Goal: Information Seeking & Learning: Learn about a topic

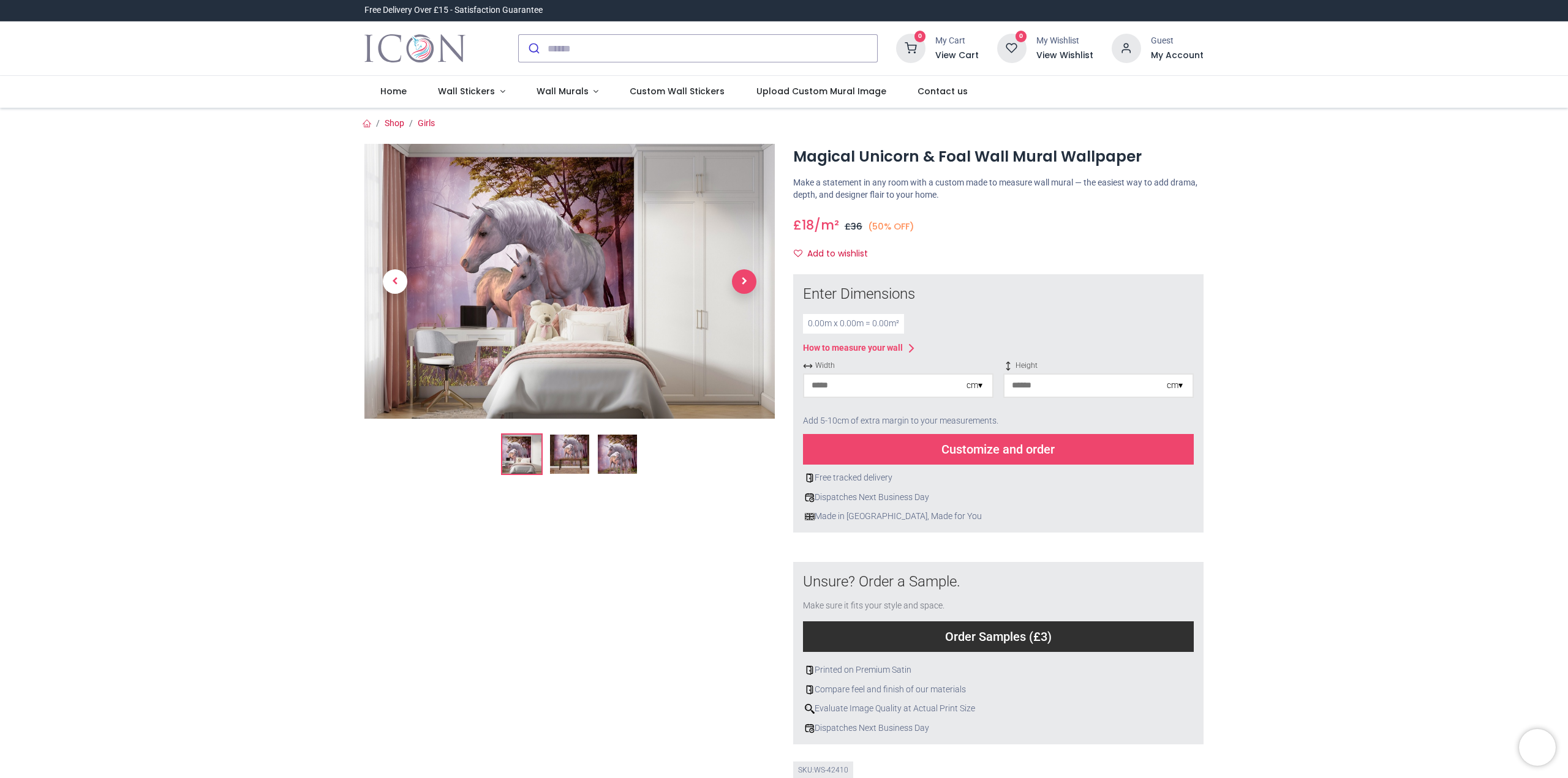
click at [748, 282] on span "Next" at bounding box center [743, 282] width 25 height 25
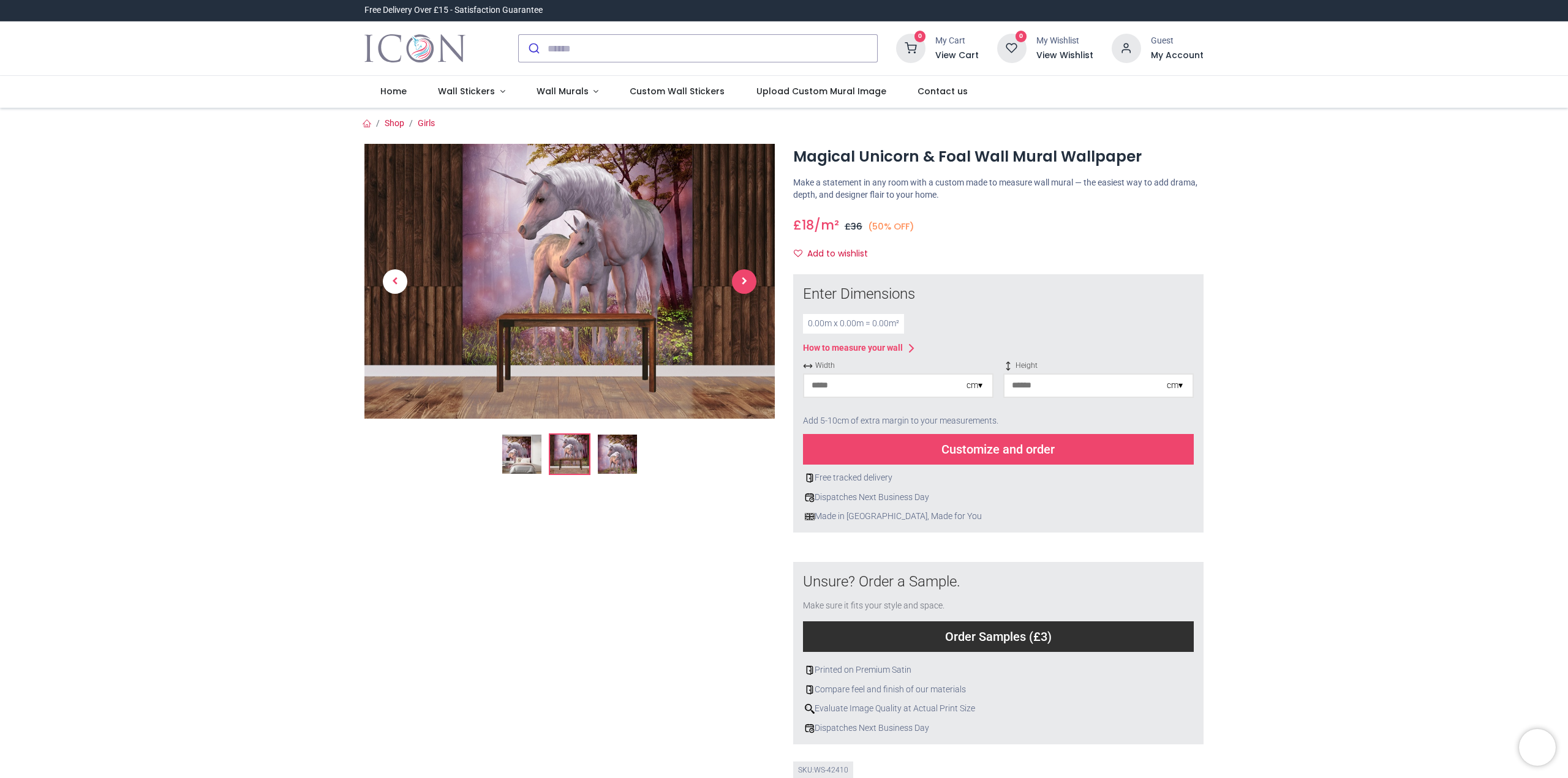
click at [748, 282] on span "Next" at bounding box center [743, 282] width 25 height 25
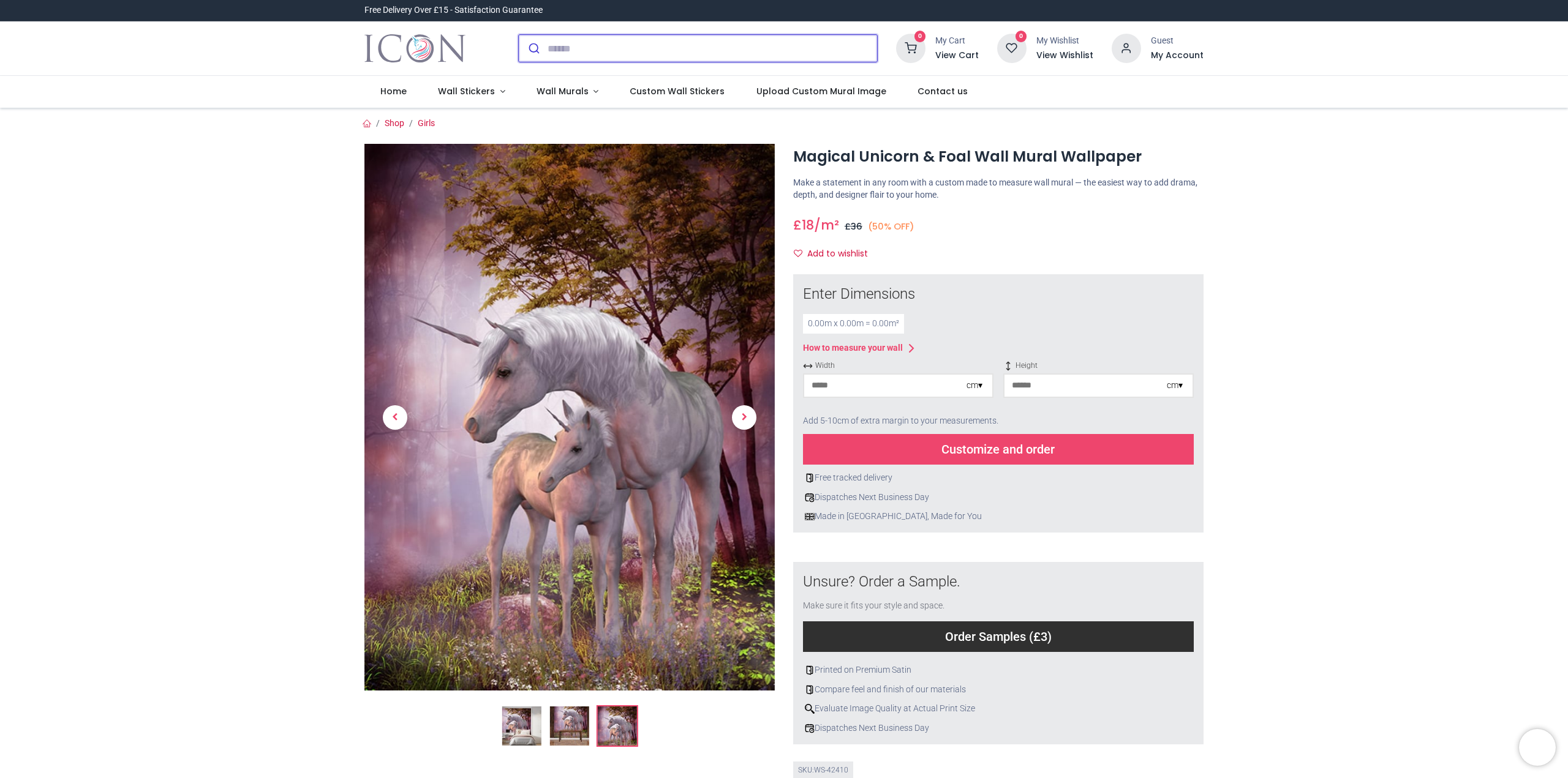
click at [627, 52] on input "search" at bounding box center [712, 49] width 329 height 27
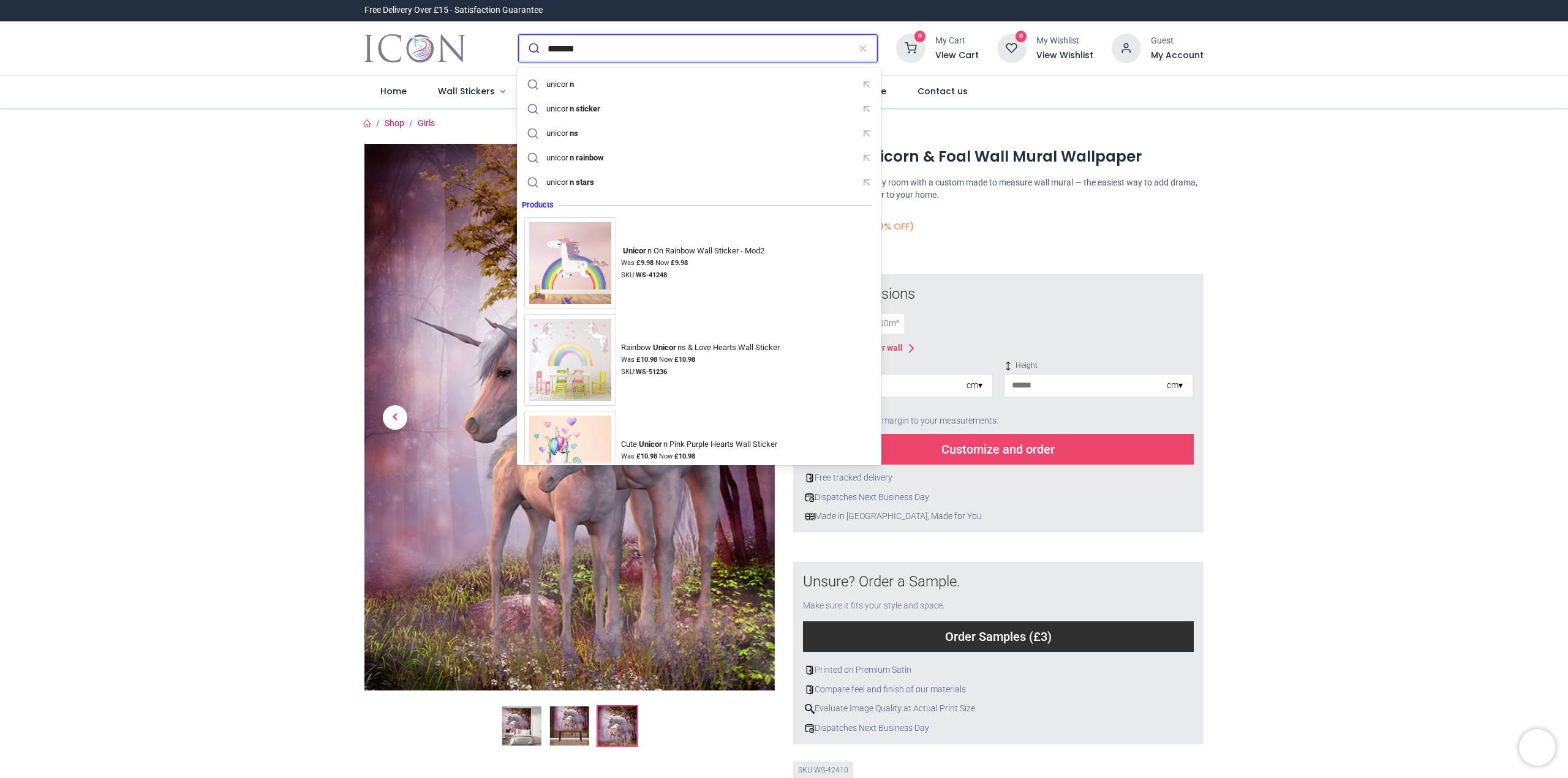
type input "*******"
click at [519, 35] on button "submit" at bounding box center [533, 49] width 29 height 27
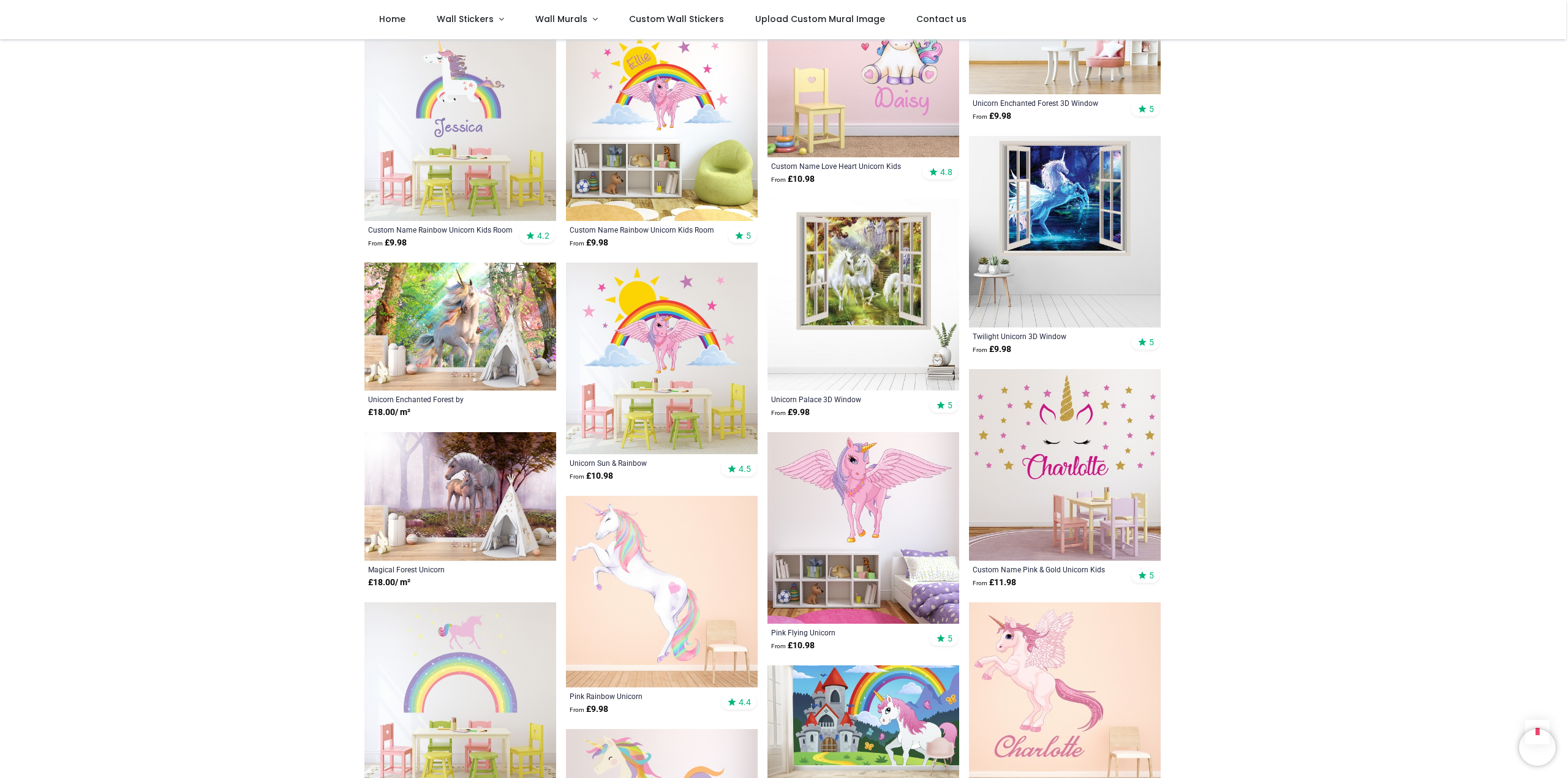
scroll to position [1286, 0]
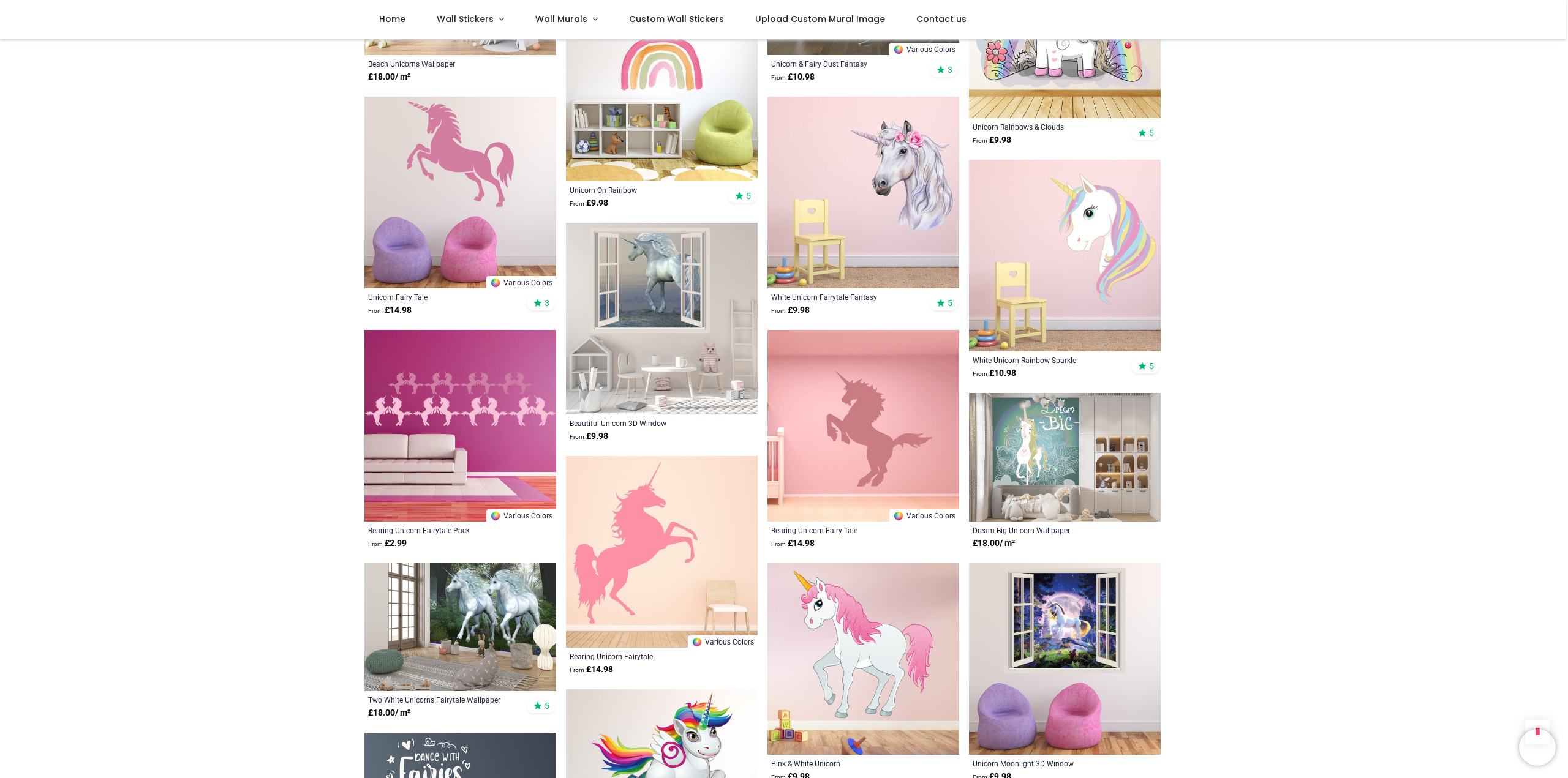
scroll to position [2387, 0]
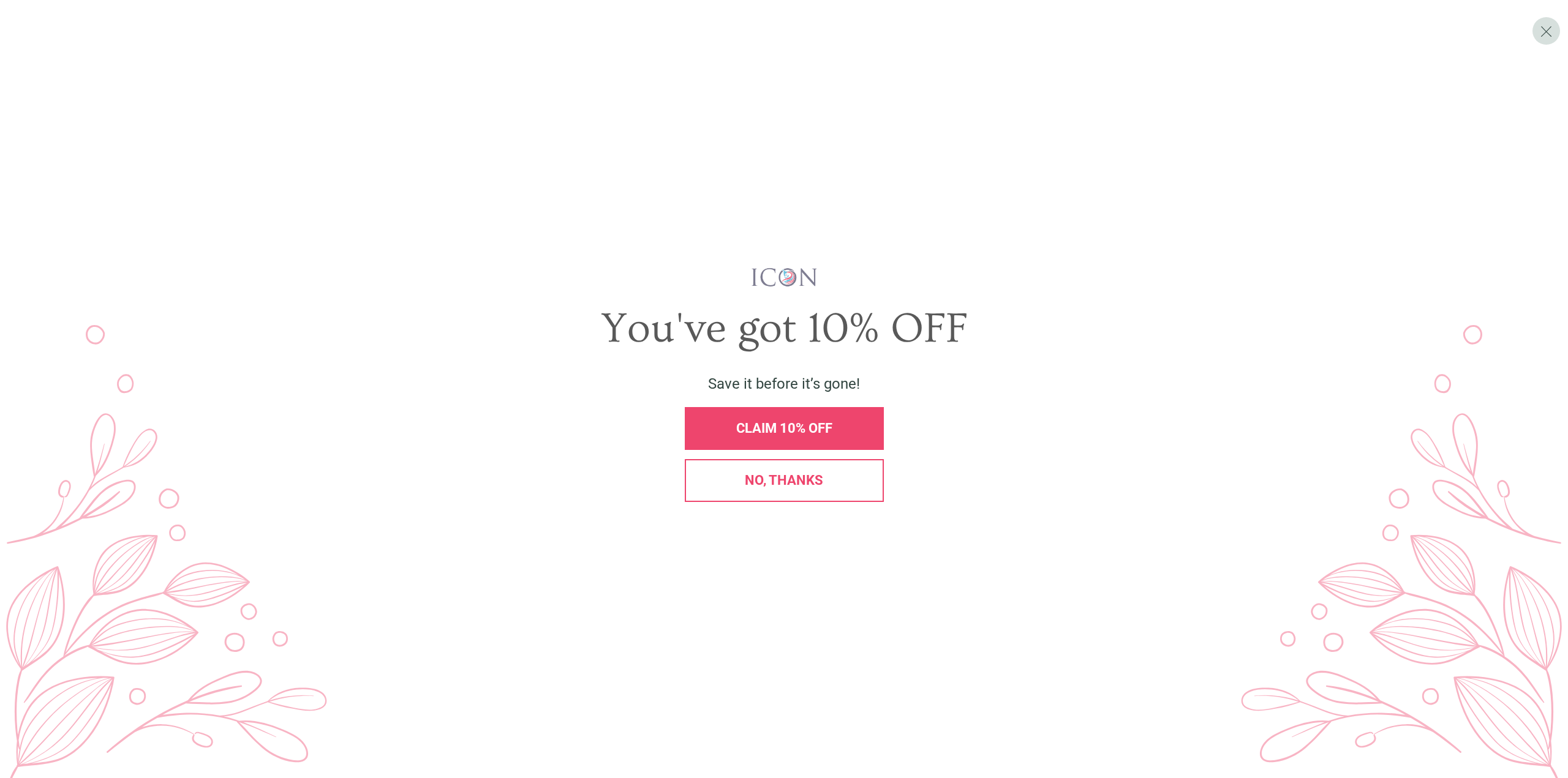
click at [804, 486] on span "No, thanks" at bounding box center [784, 480] width 79 height 15
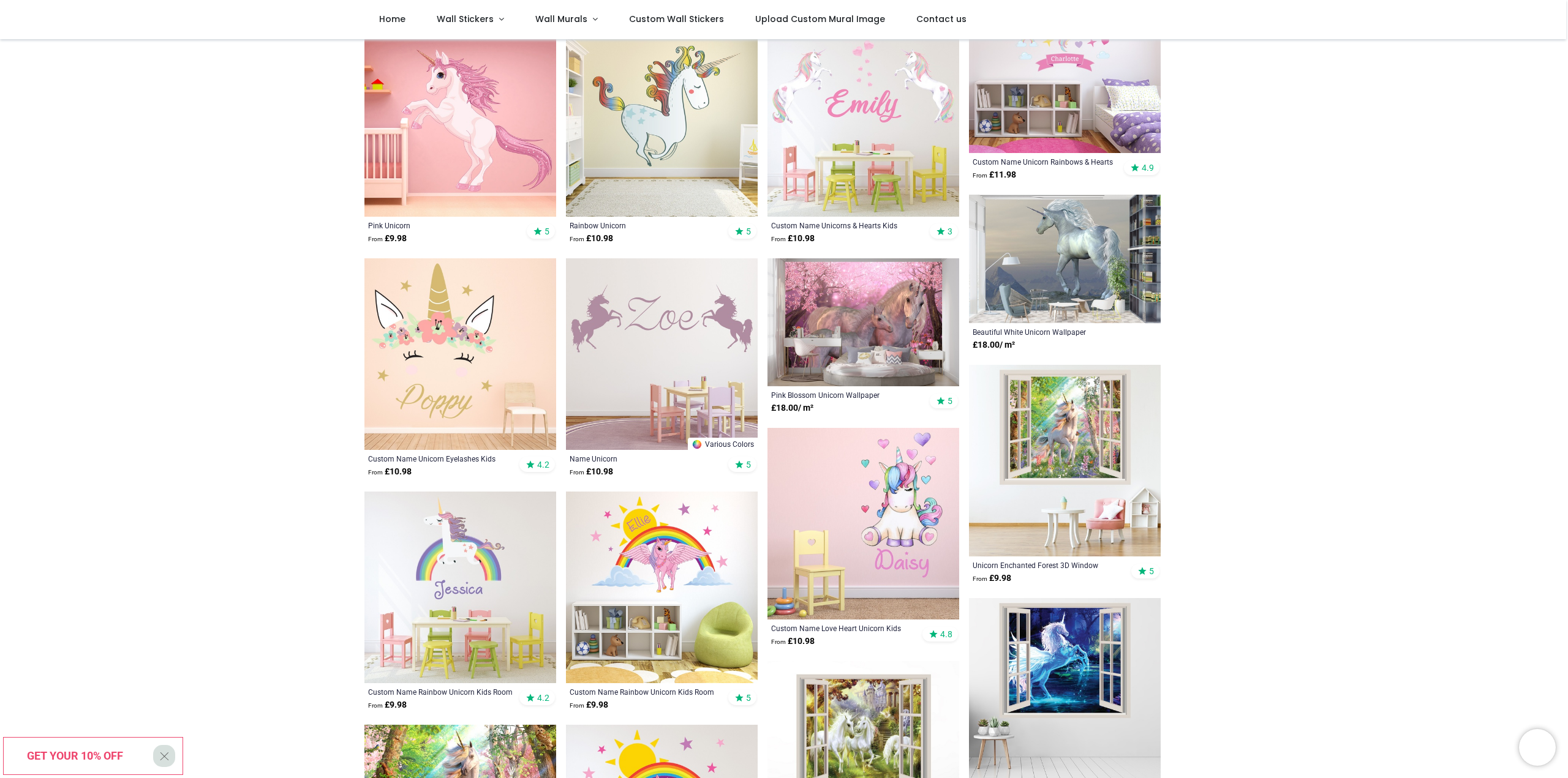
scroll to position [490, 0]
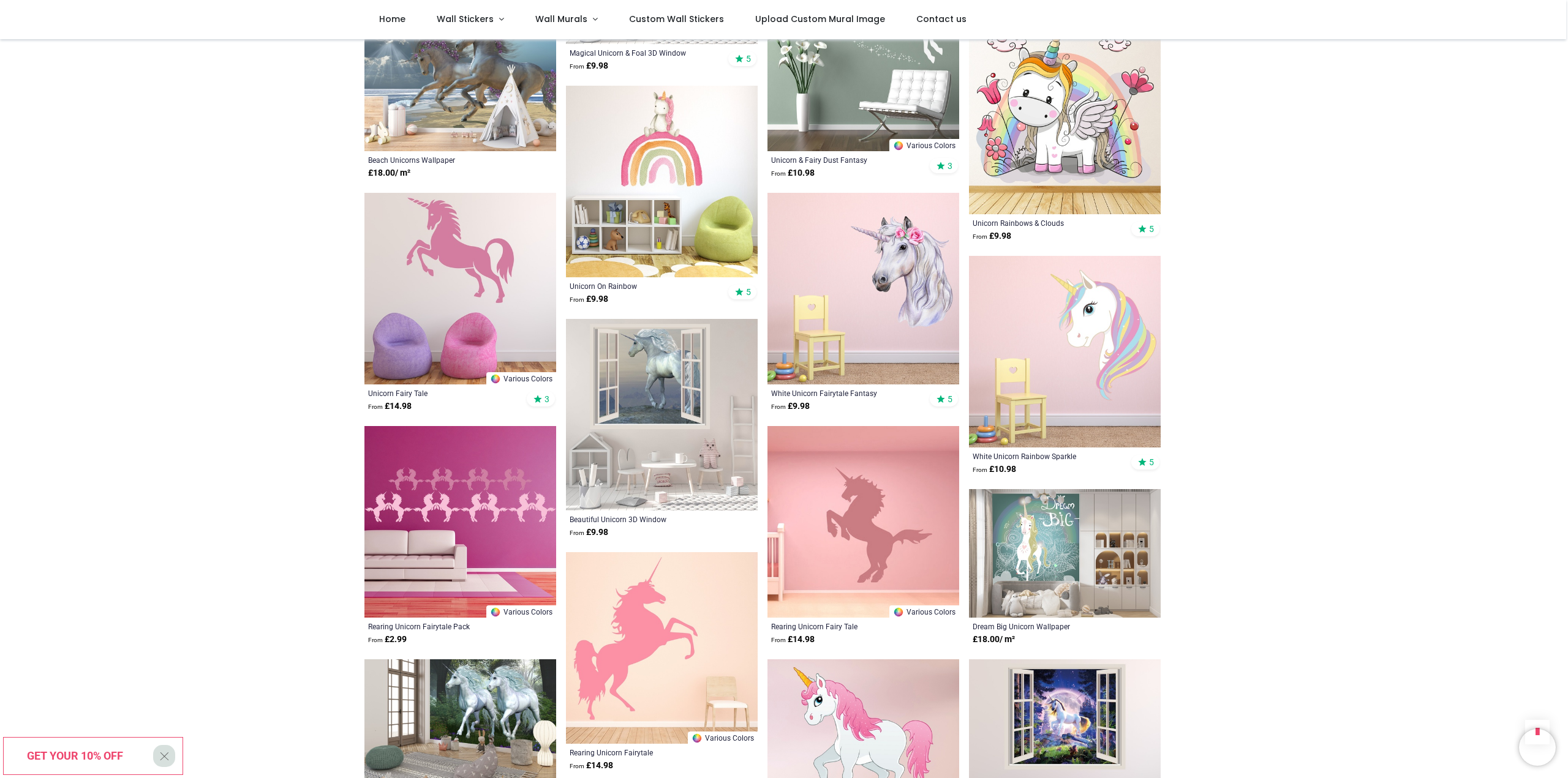
scroll to position [2325, 0]
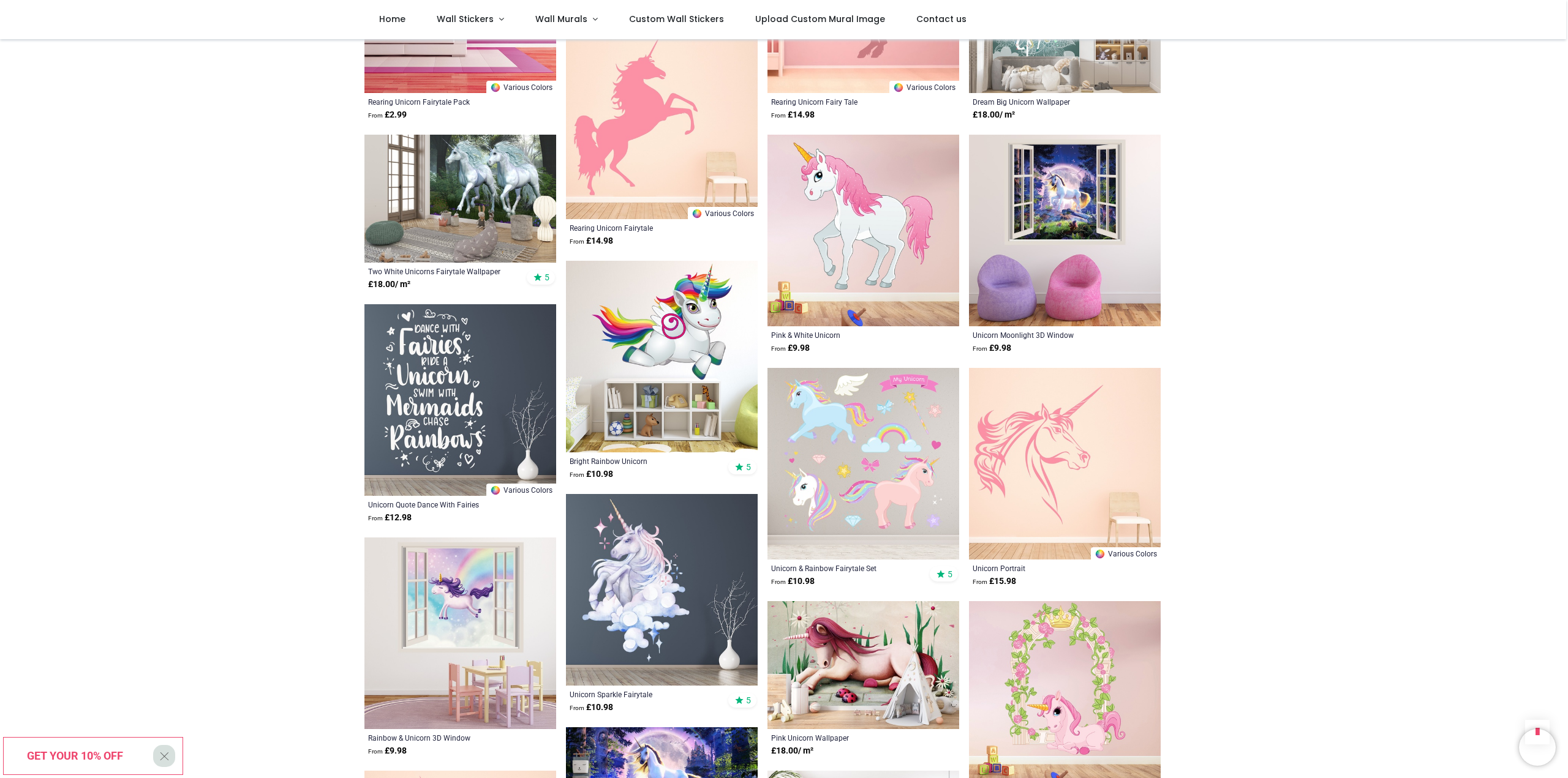
scroll to position [2755, 0]
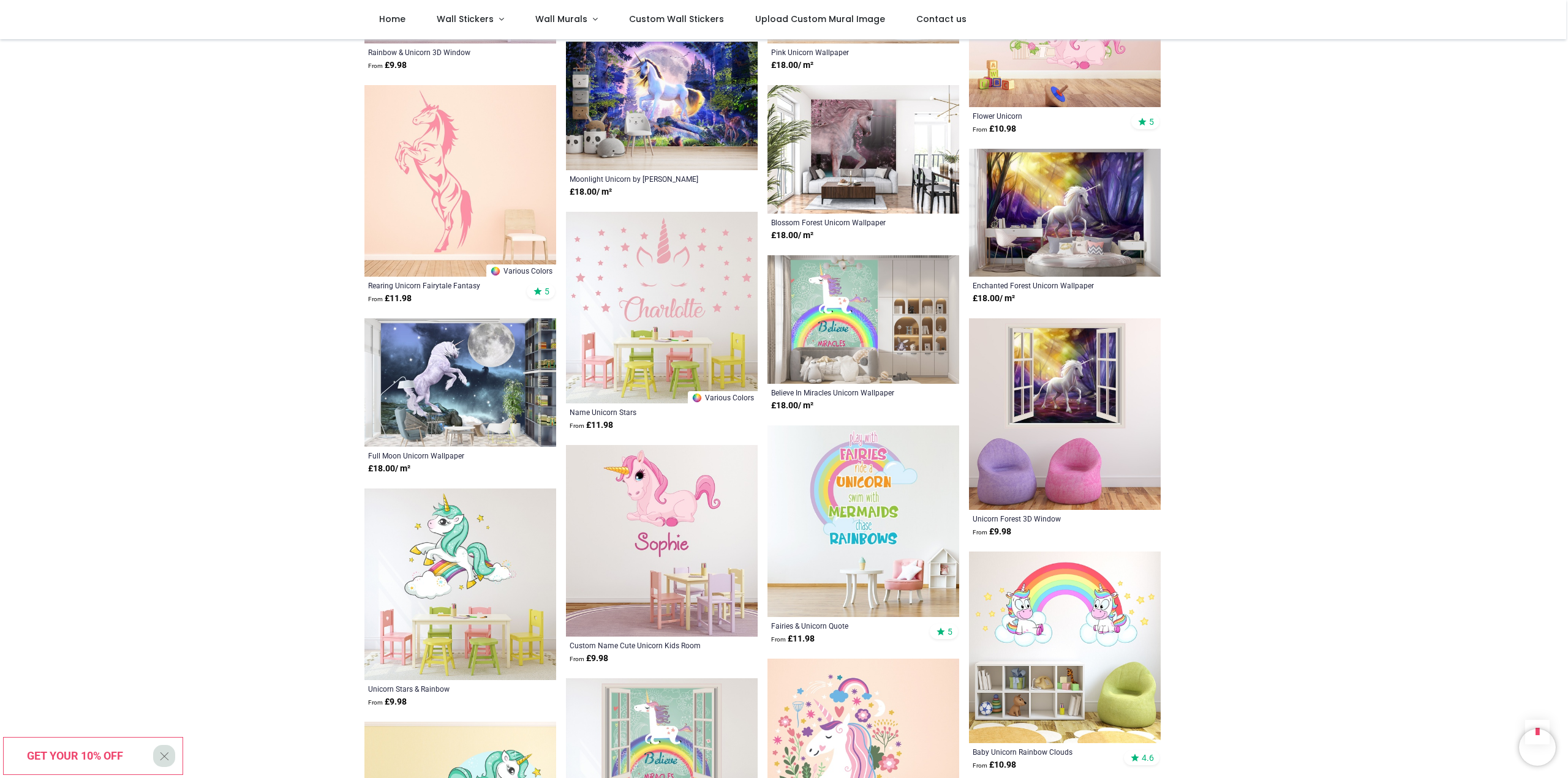
scroll to position [3366, 0]
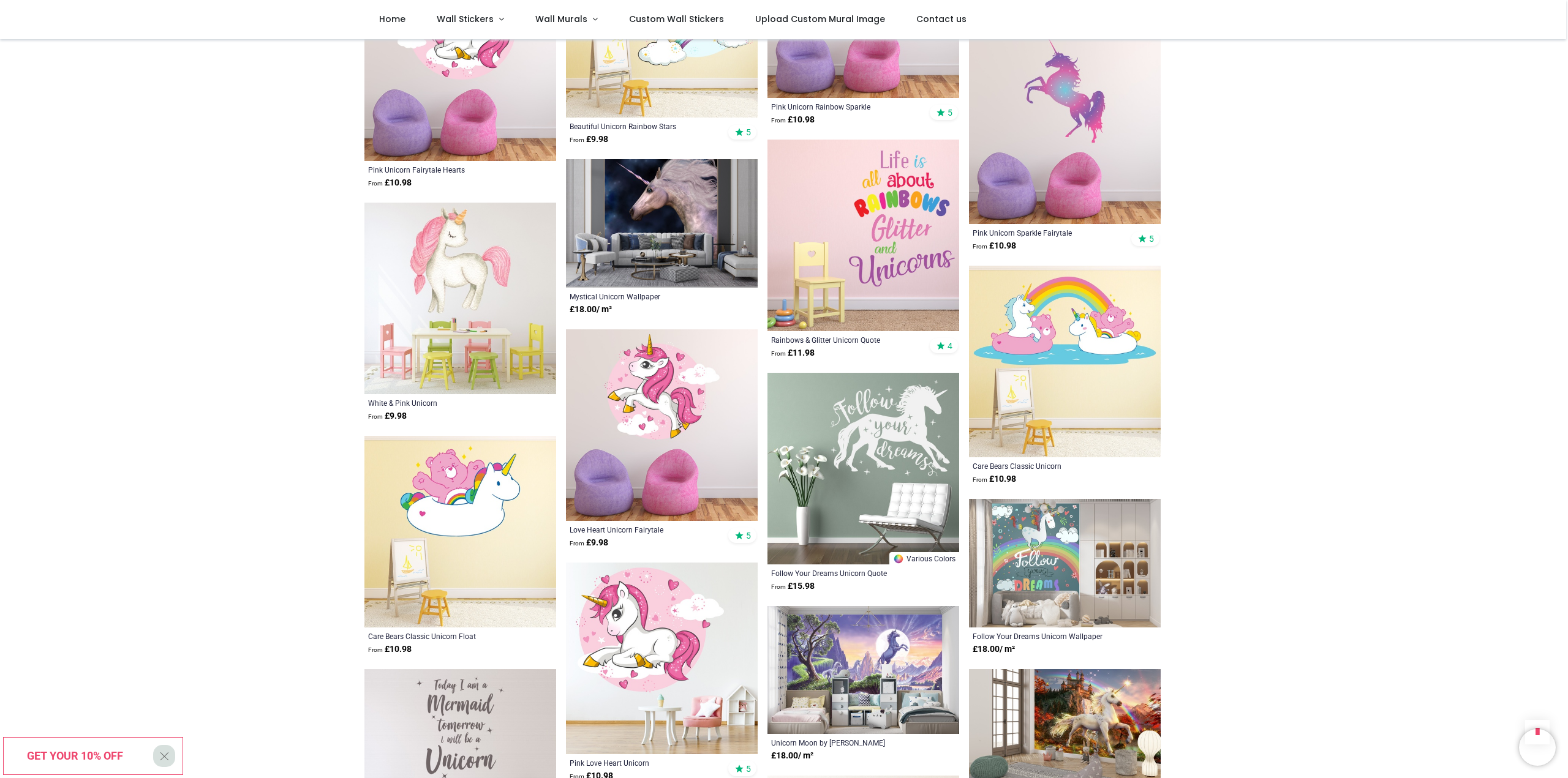
scroll to position [4407, 0]
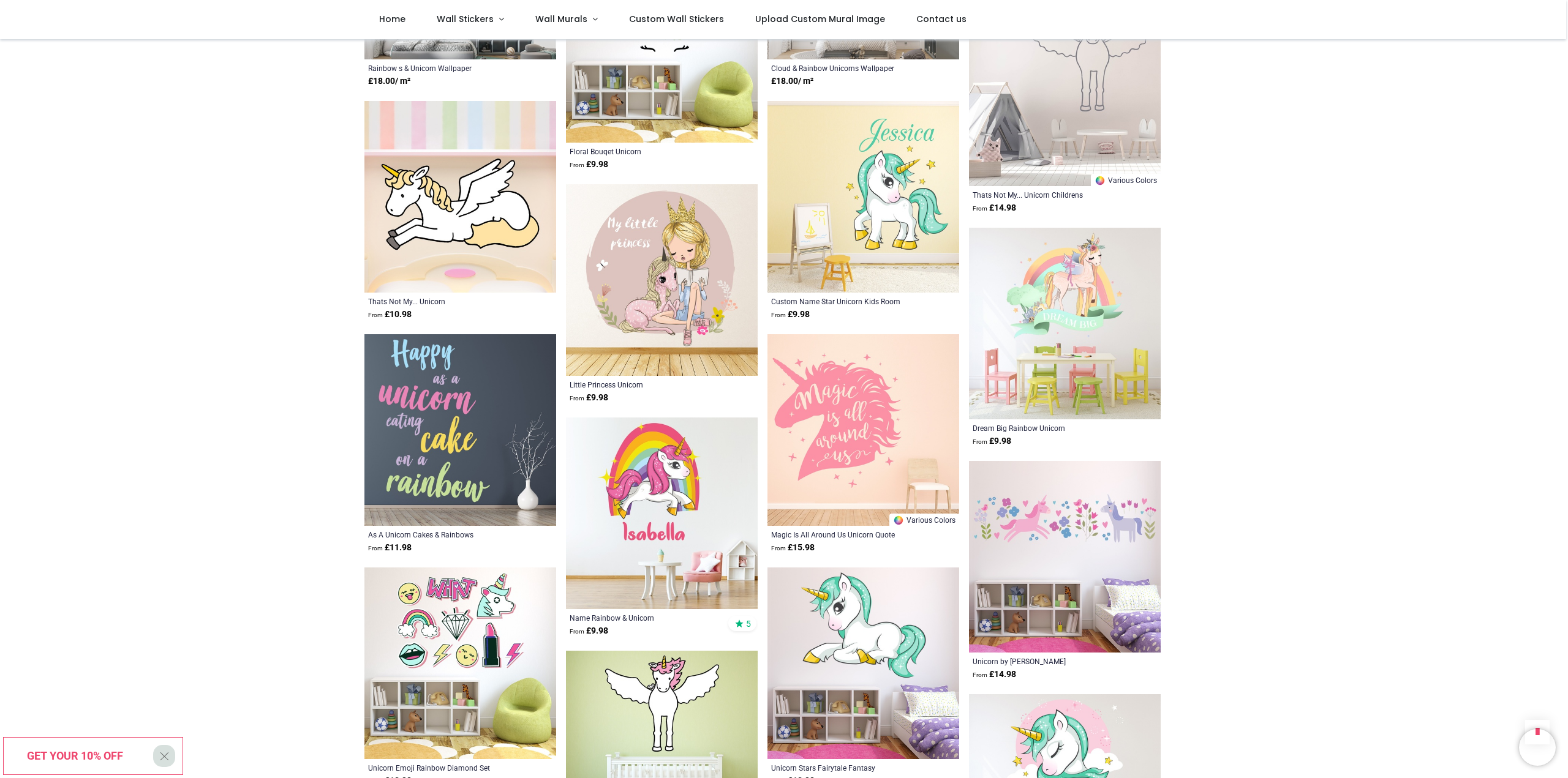
scroll to position [6121, 0]
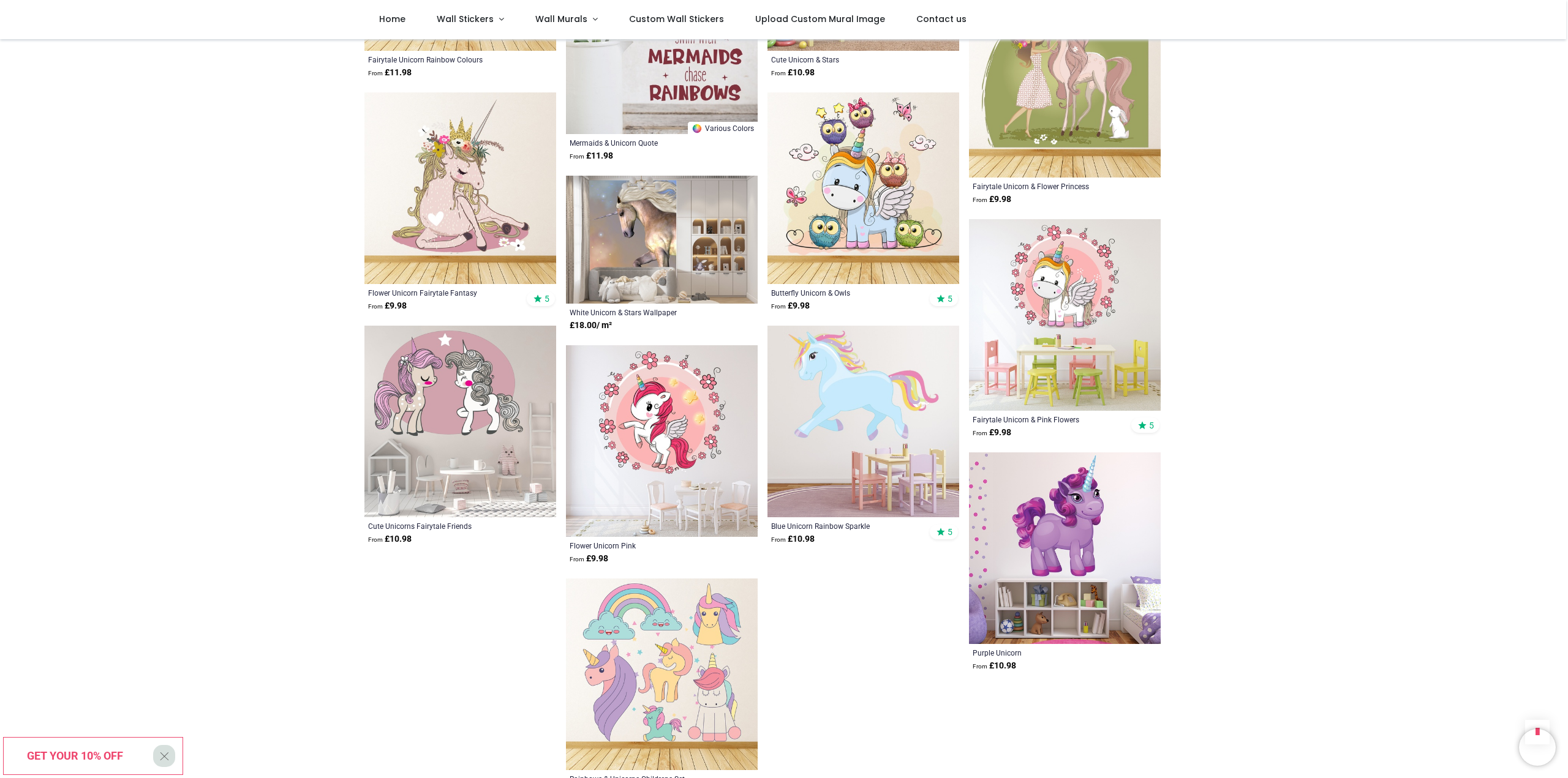
scroll to position [7590, 0]
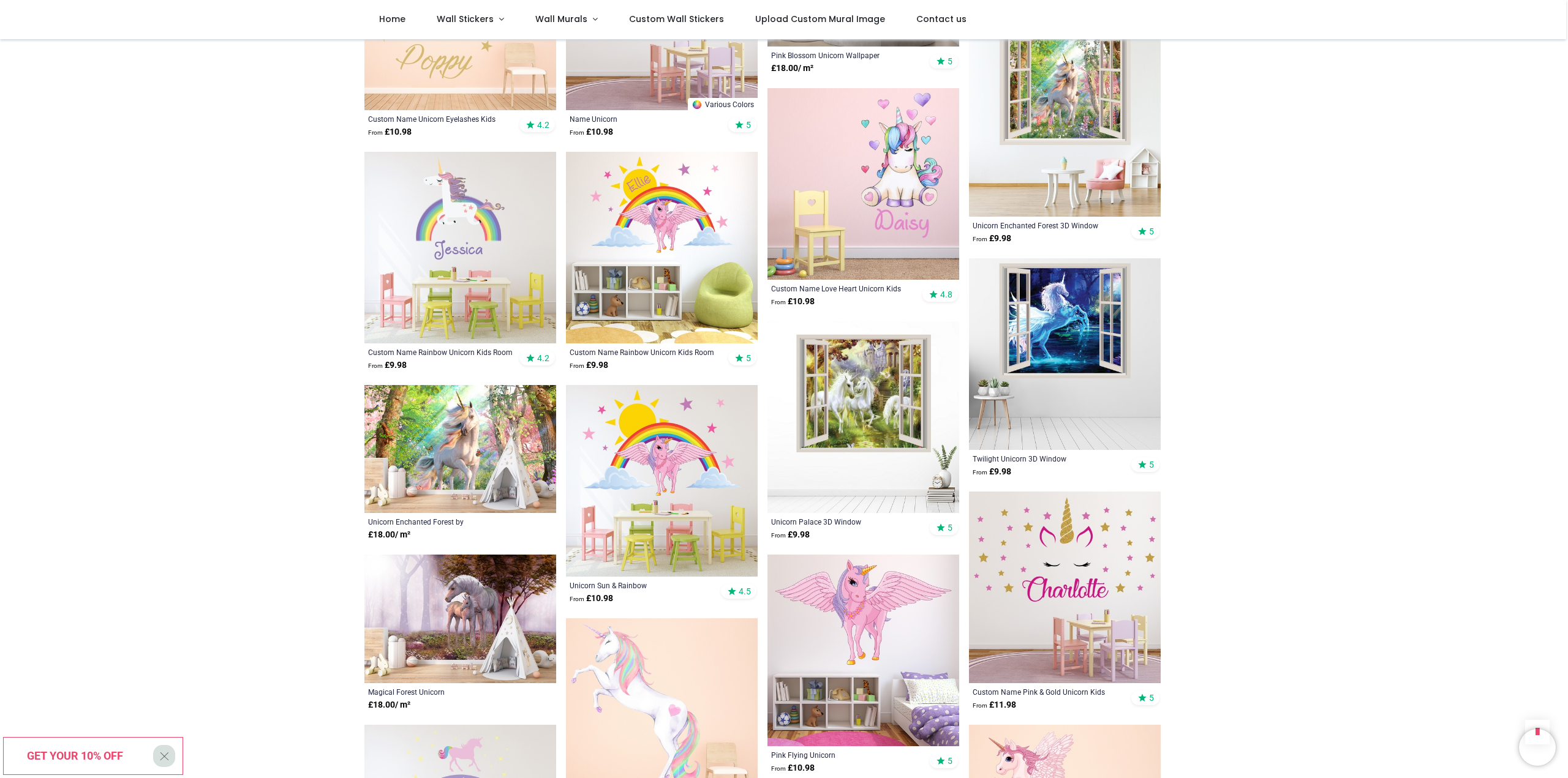
scroll to position [490, 0]
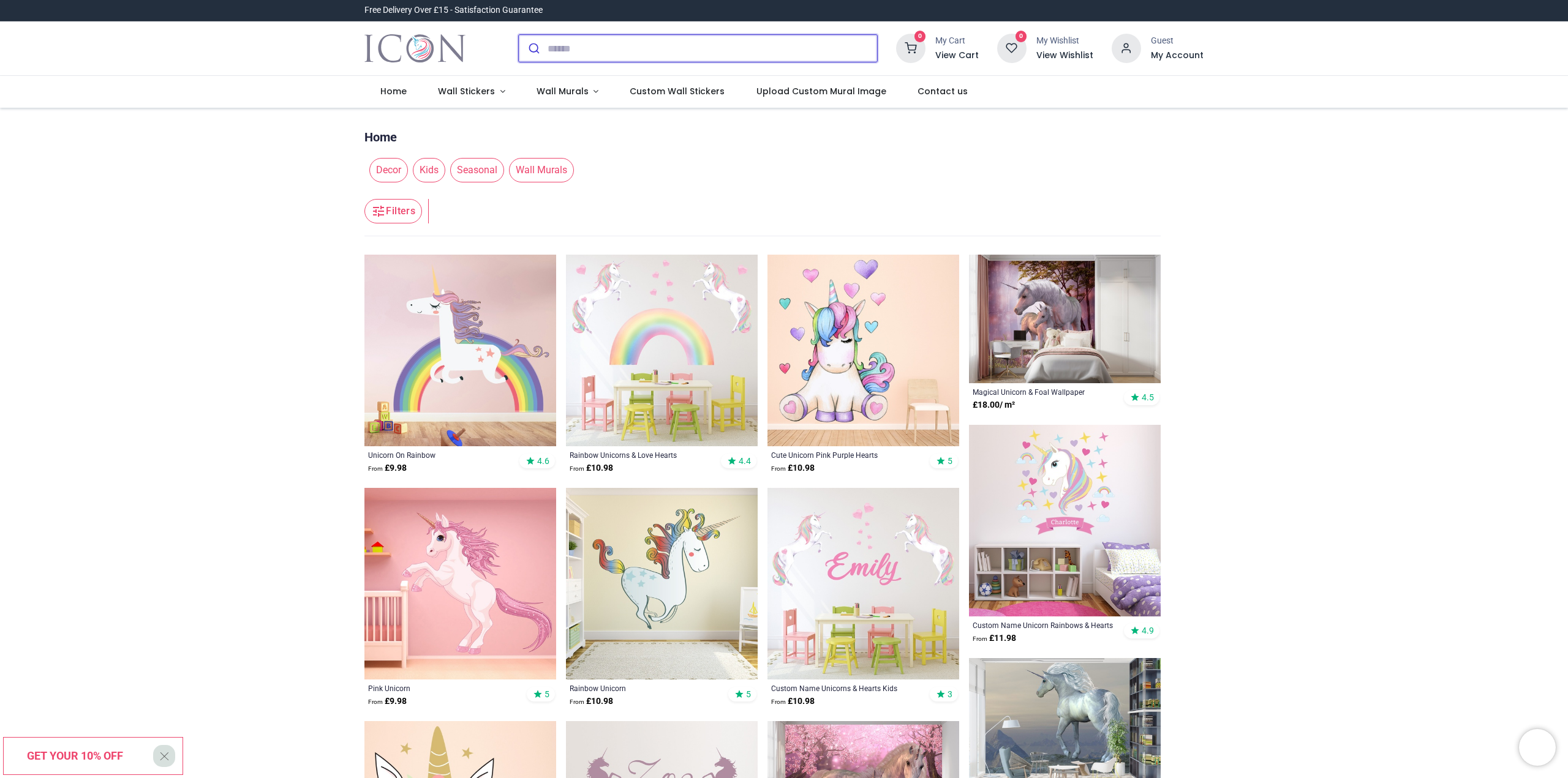
click at [598, 47] on input "search" at bounding box center [712, 49] width 329 height 27
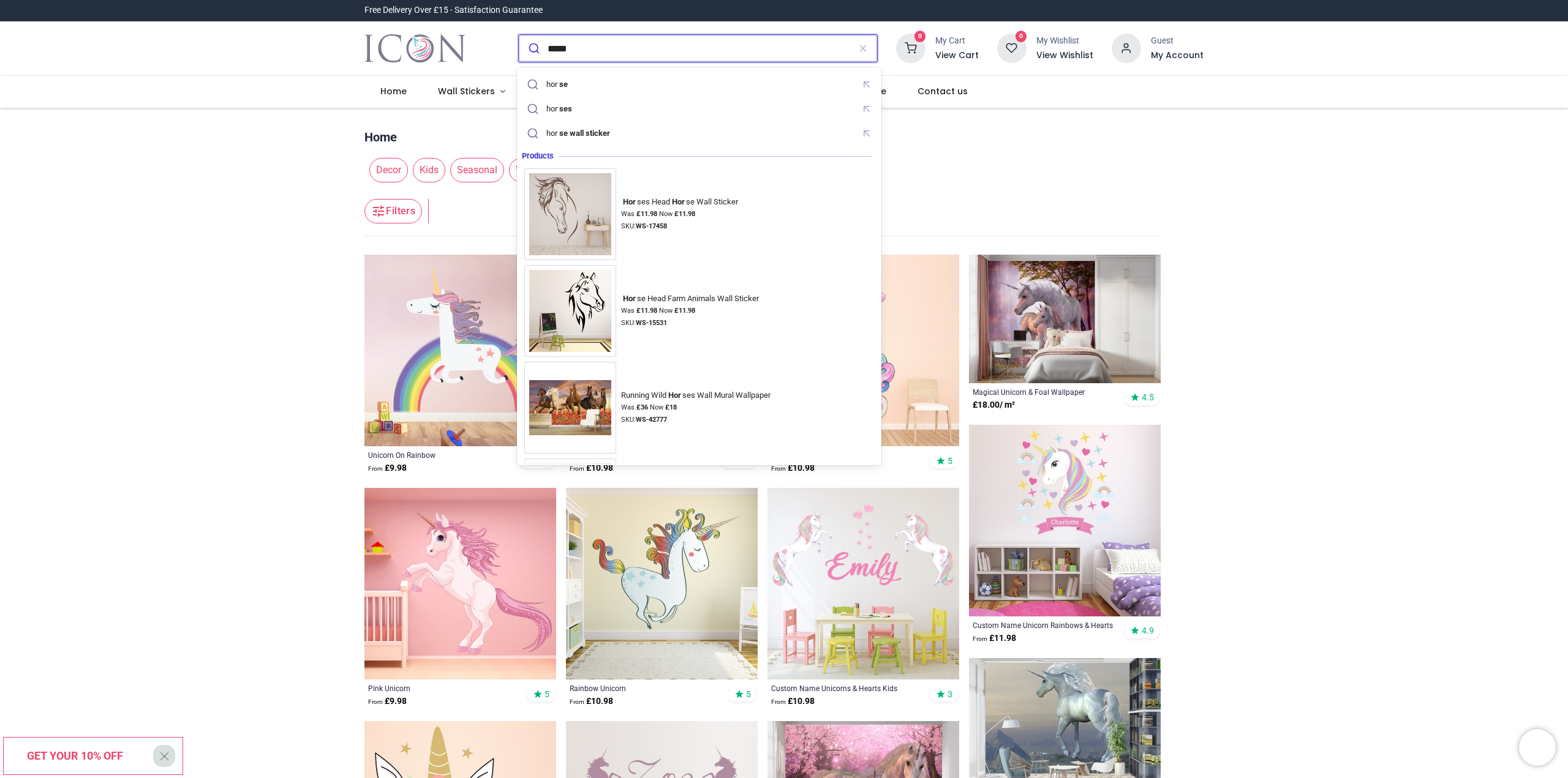
type input "*****"
click at [519, 35] on button "submit" at bounding box center [533, 49] width 29 height 27
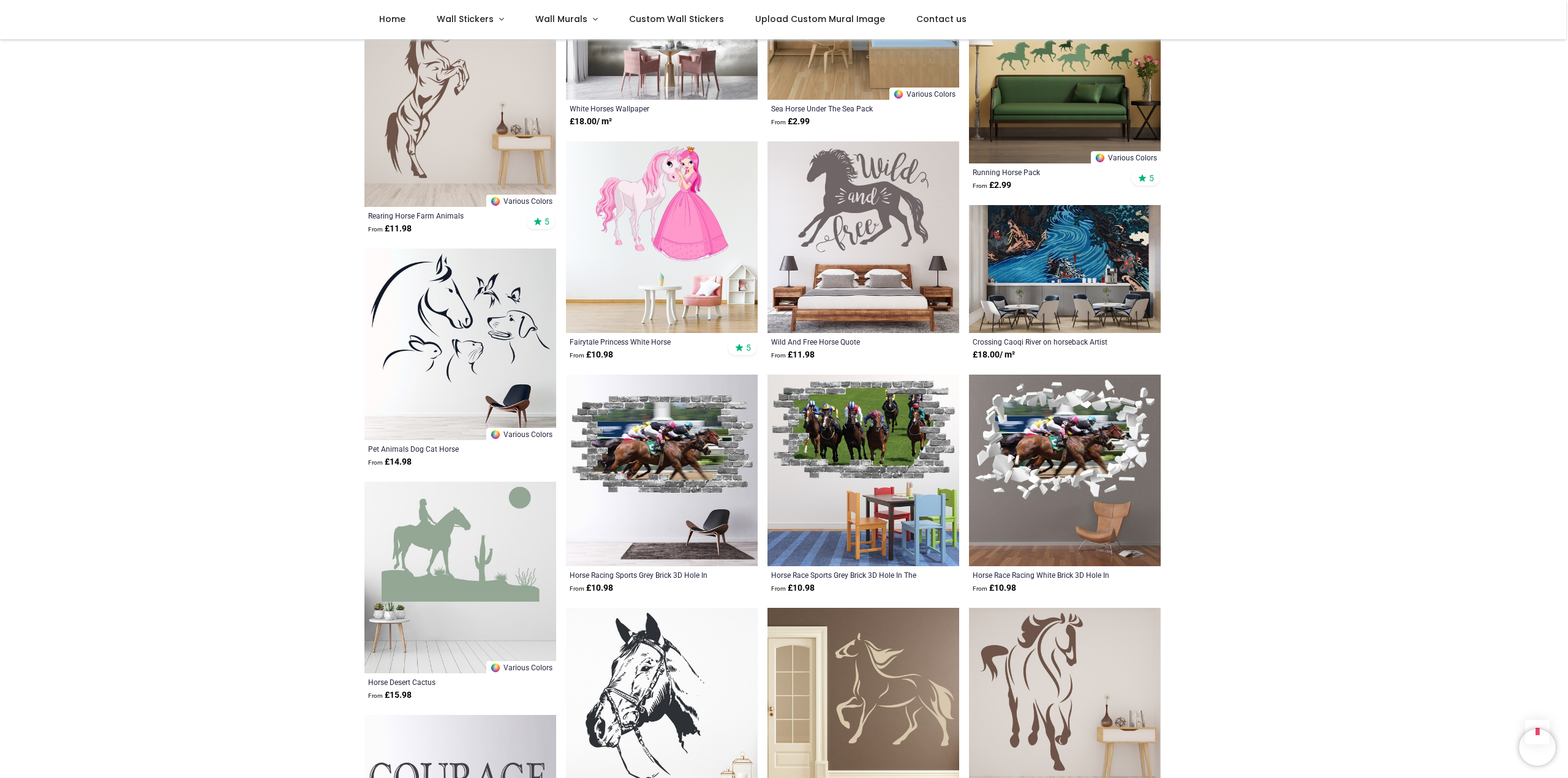
scroll to position [918, 0]
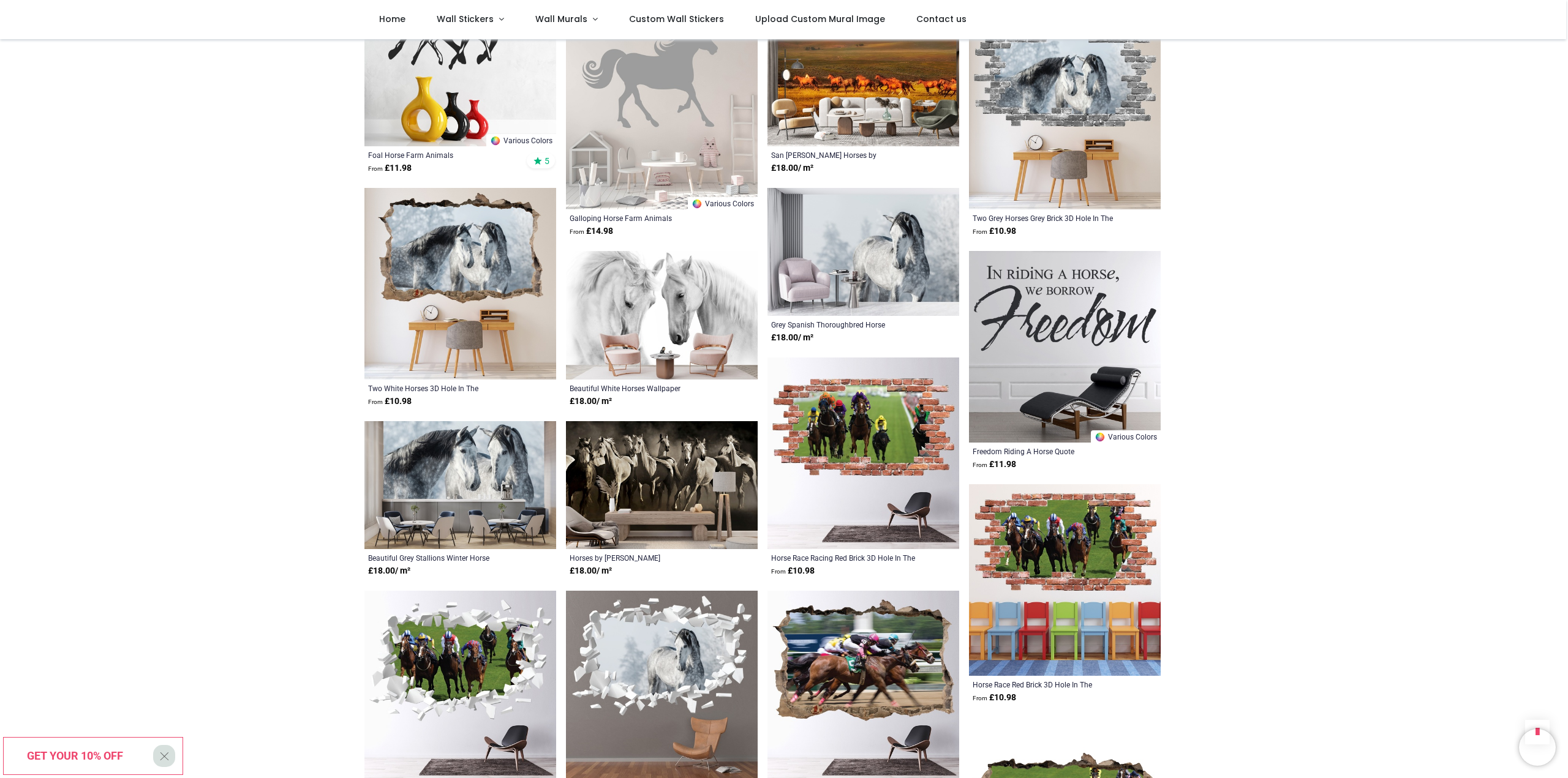
scroll to position [2325, 0]
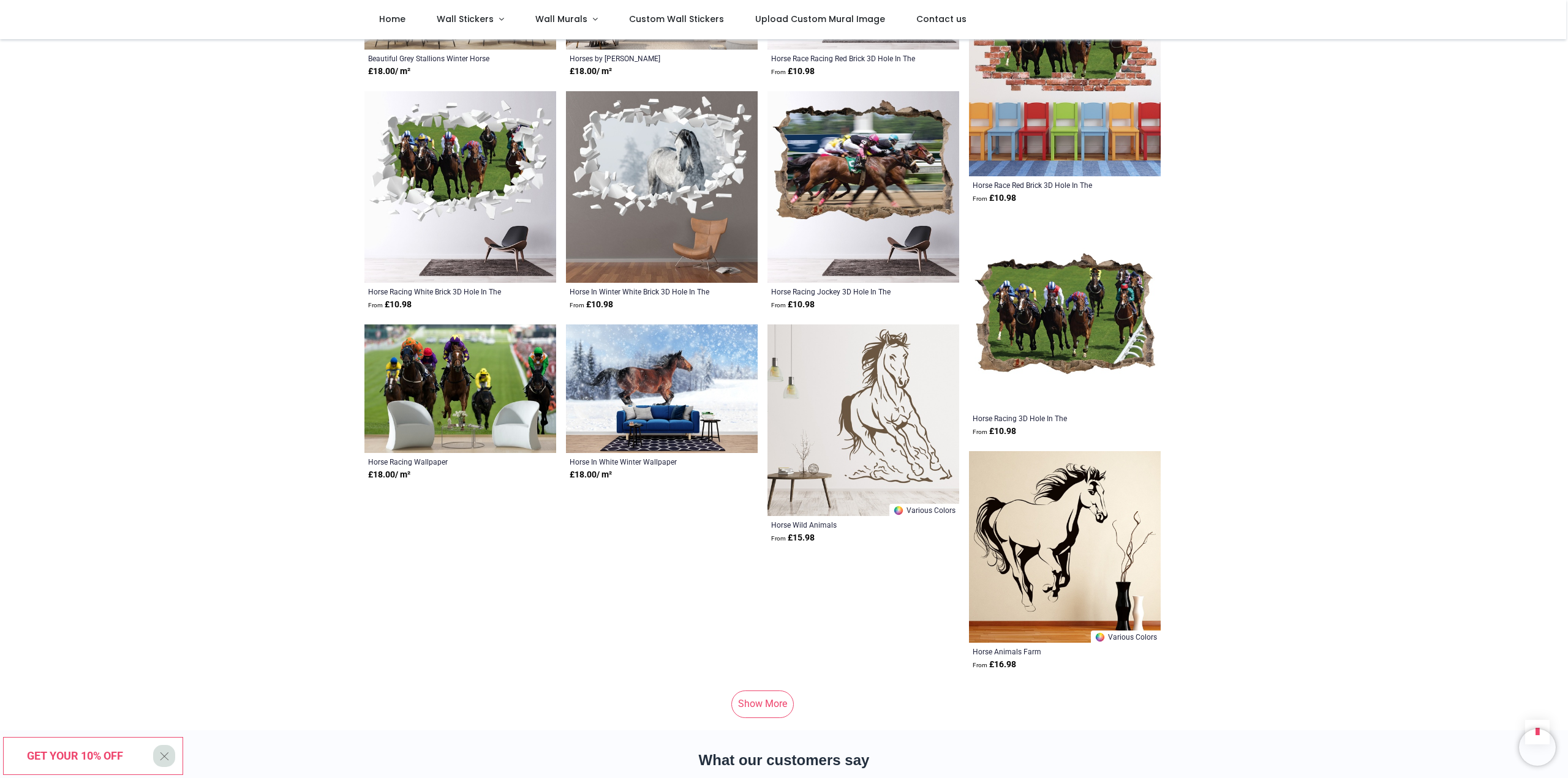
scroll to position [2755, 0]
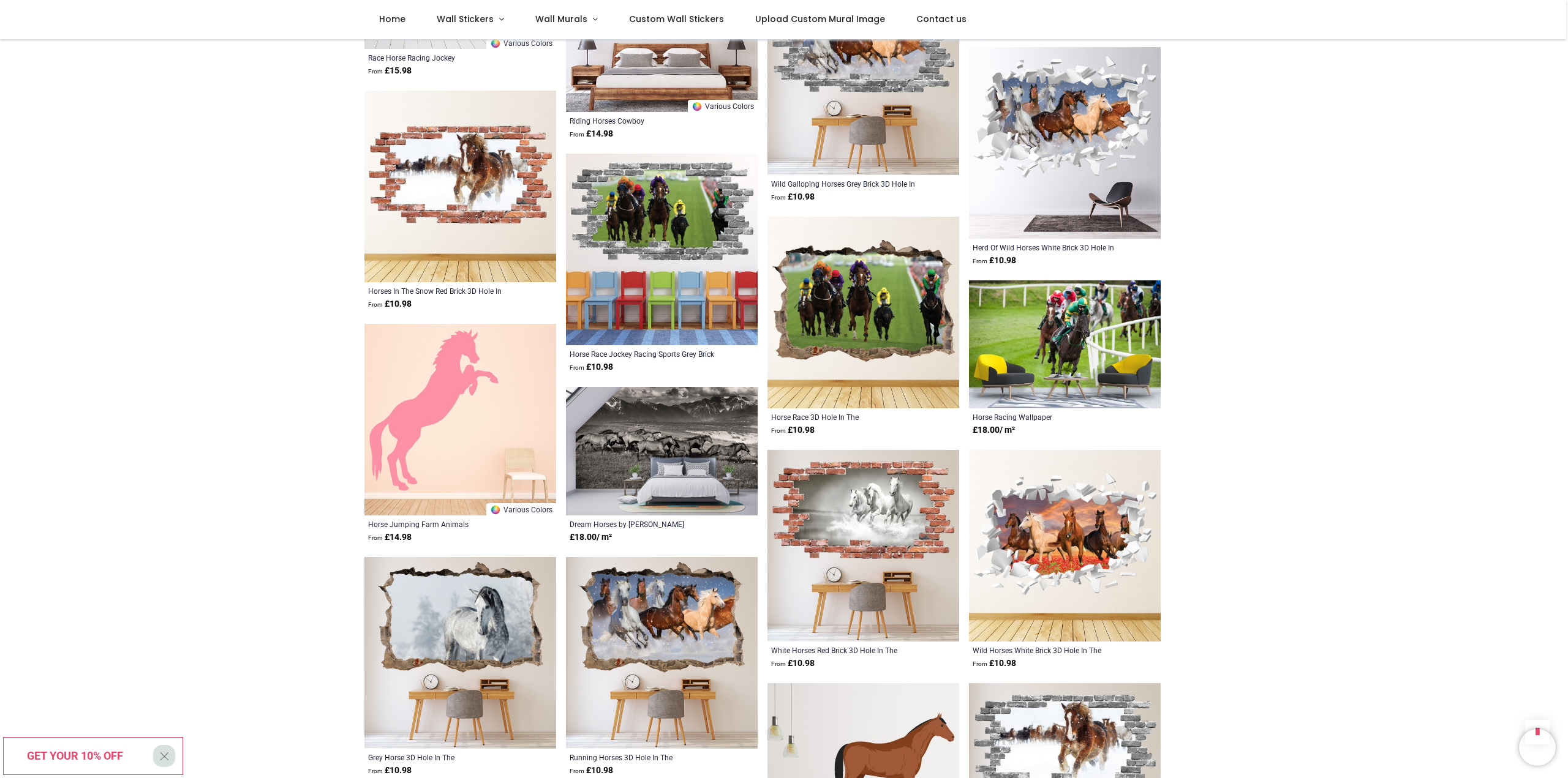
scroll to position [3917, 0]
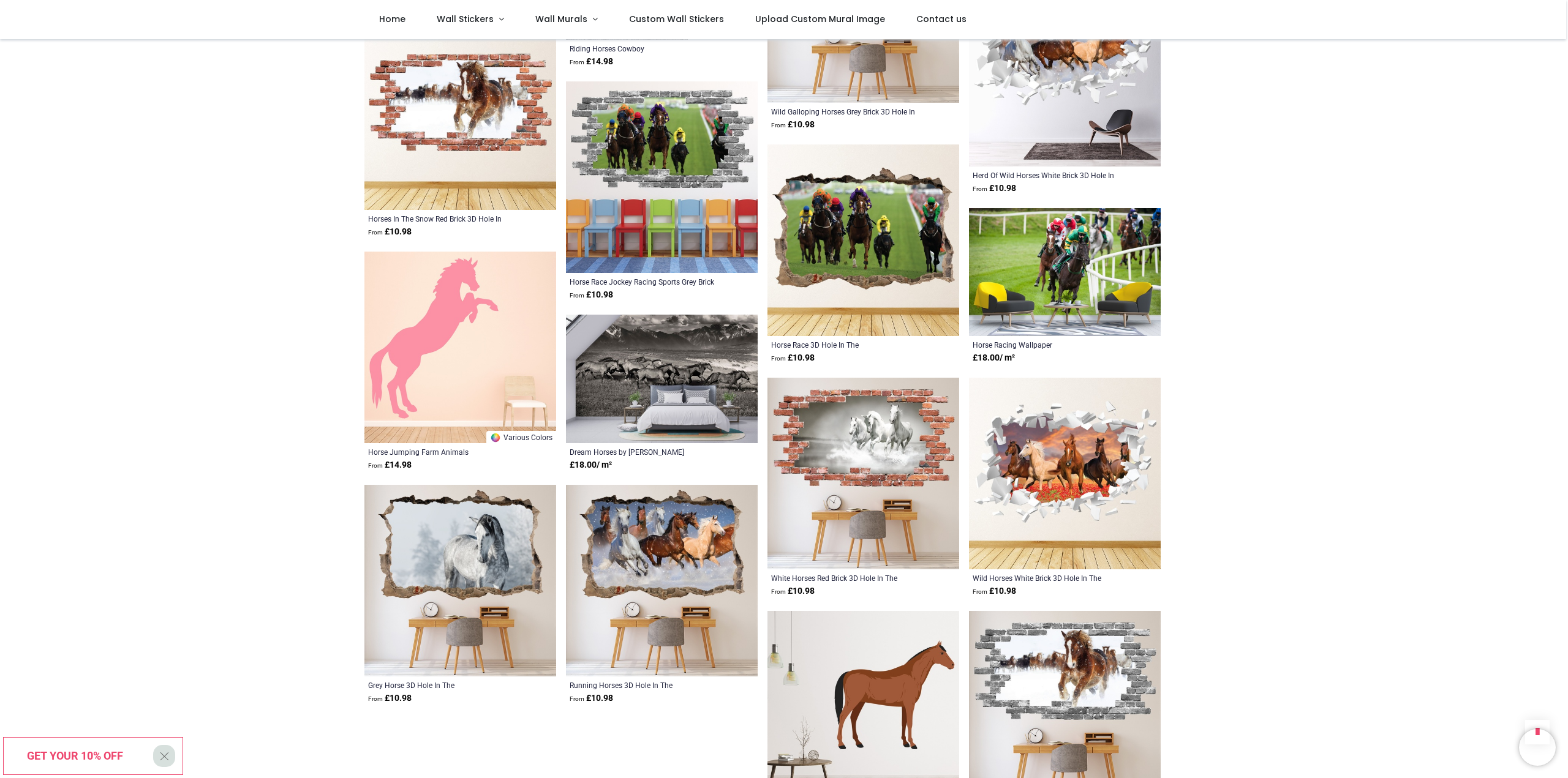
scroll to position [4346, 0]
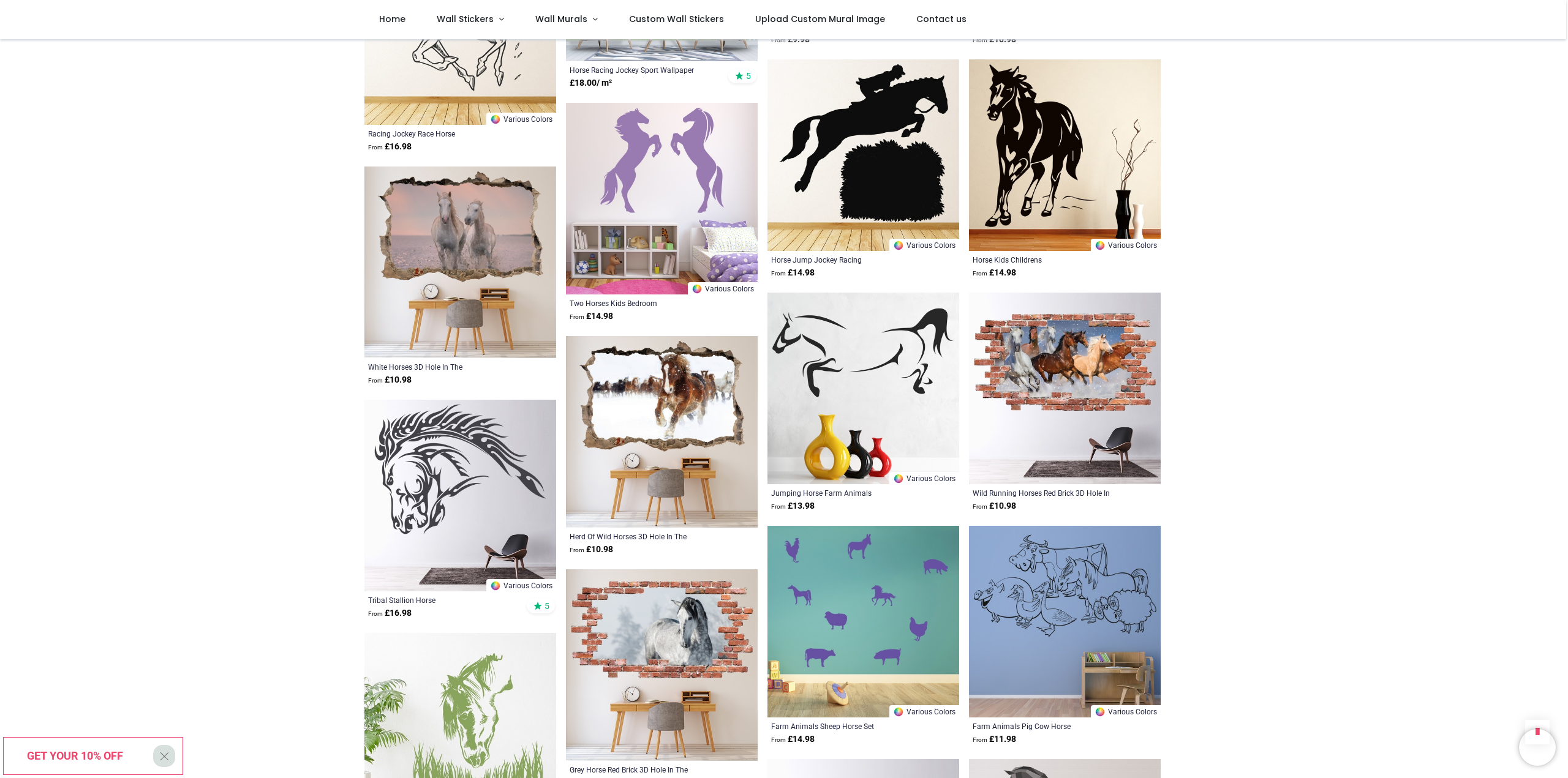
scroll to position [4774, 0]
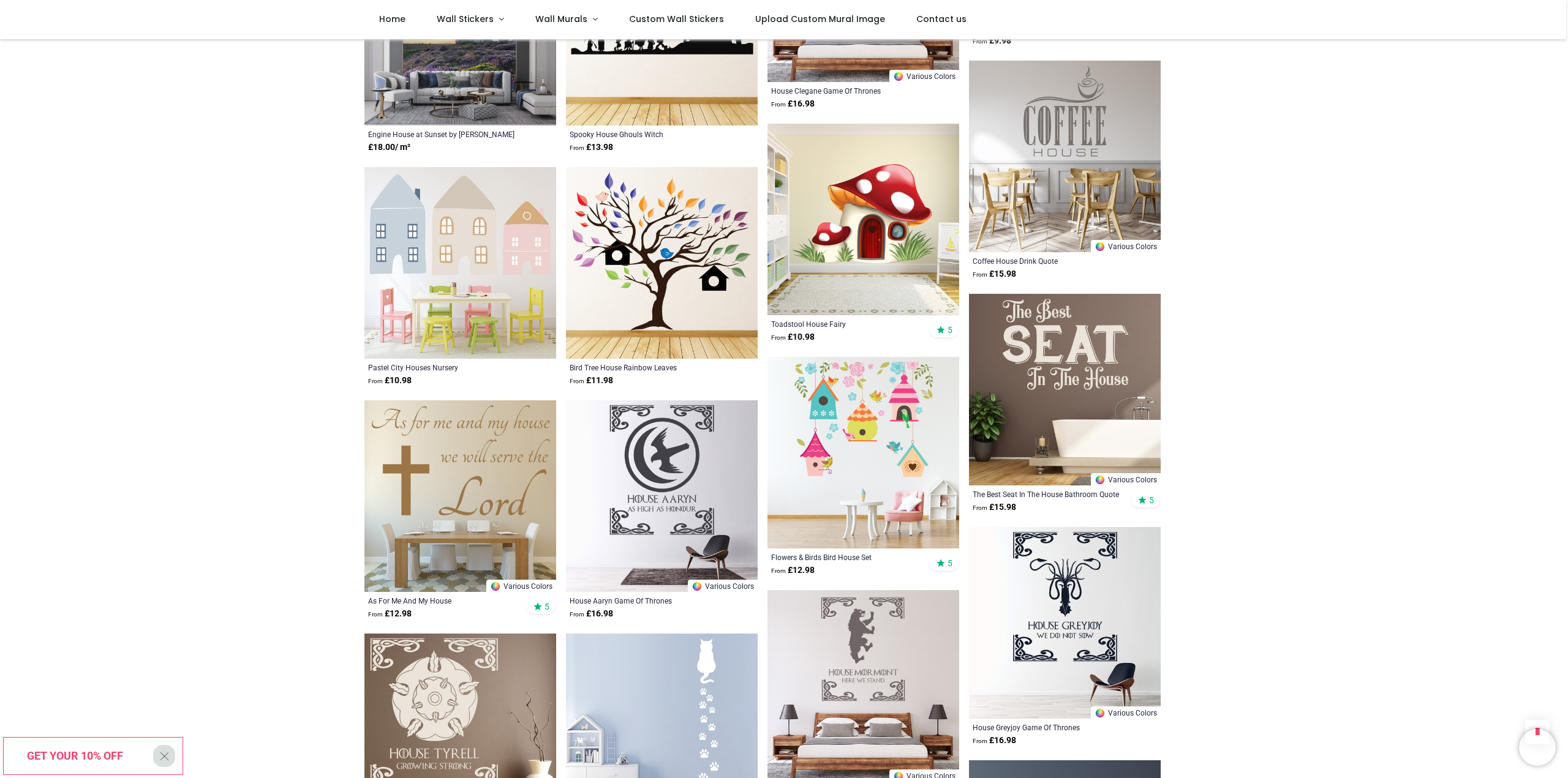
scroll to position [7467, 0]
